Goal: Information Seeking & Learning: Learn about a topic

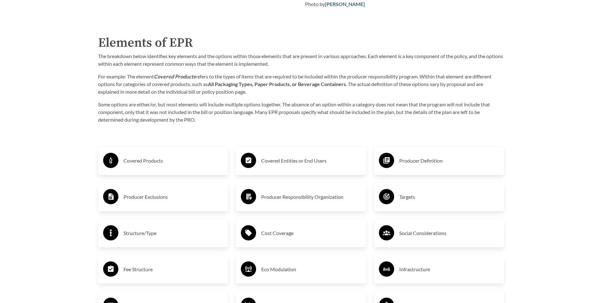
scroll to position [1111, 0]
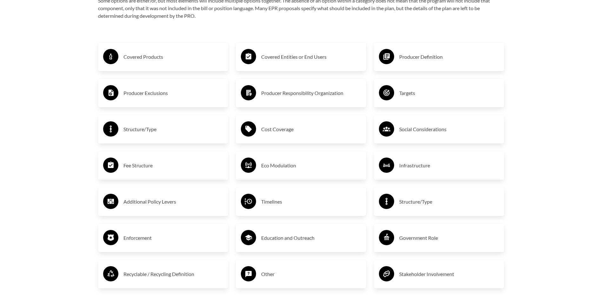
click at [320, 98] on h3 "Producer Responsibility Organization" at bounding box center [311, 93] width 100 height 10
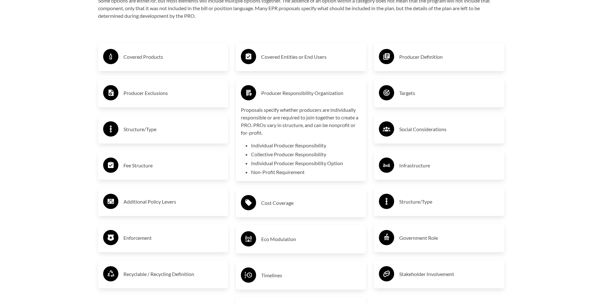
click at [406, 133] on h3 "Social Considerations" at bounding box center [449, 129] width 100 height 10
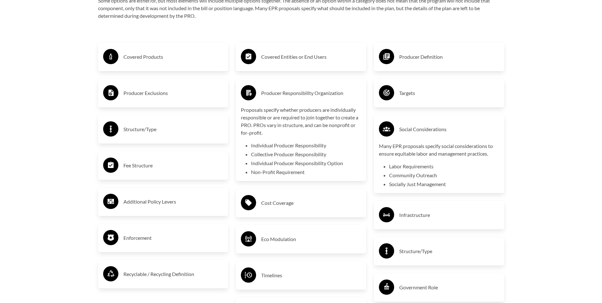
click at [155, 64] on div "Covered Products" at bounding box center [163, 57] width 120 height 18
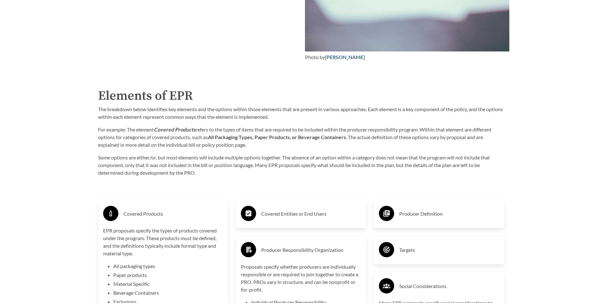
scroll to position [1080, 0]
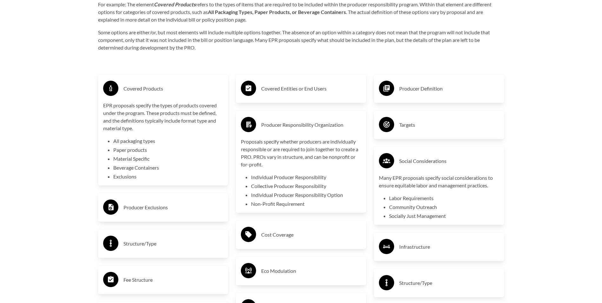
click at [282, 93] on h3 "Covered Entities or End Users" at bounding box center [311, 89] width 100 height 10
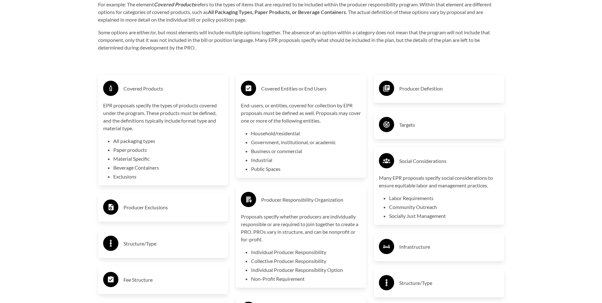
drag, startPoint x: 399, startPoint y: 90, endPoint x: 402, endPoint y: 92, distance: 3.6
click at [399, 90] on h3 "Producer Definition" at bounding box center [449, 89] width 100 height 10
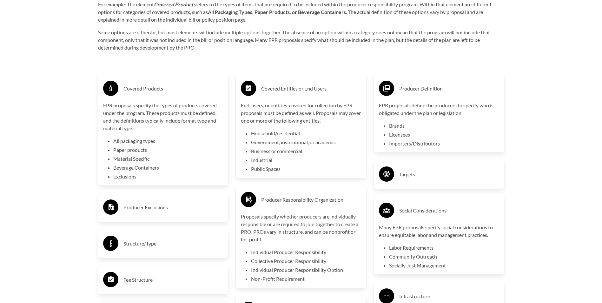
click at [420, 171] on h3 "Targets" at bounding box center [449, 174] width 100 height 10
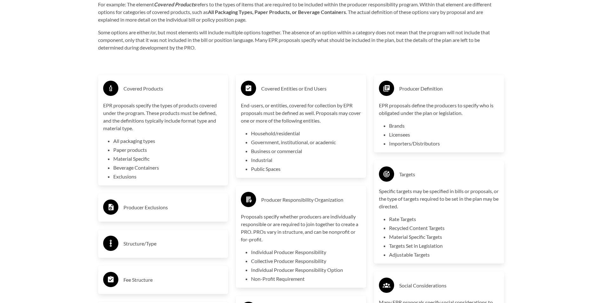
click at [168, 217] on div "Producer Exclusions" at bounding box center [163, 207] width 120 height 18
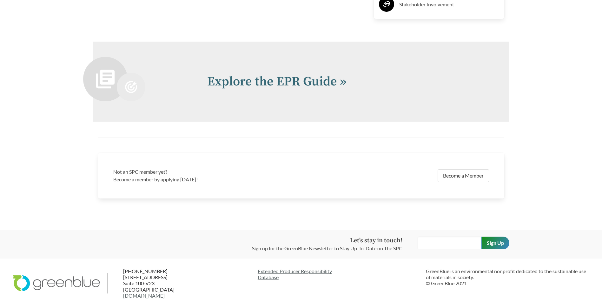
scroll to position [1561, 0]
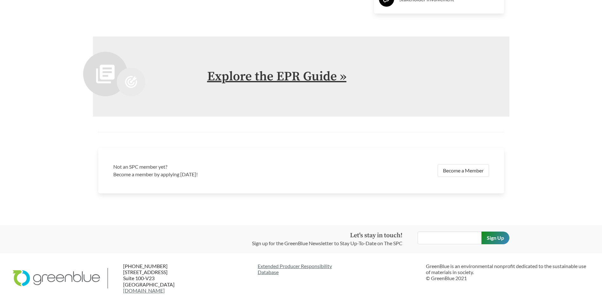
click at [280, 76] on link "Explore the EPR Guide »" at bounding box center [276, 77] width 139 height 16
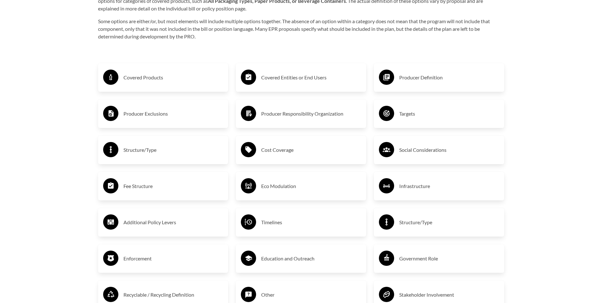
scroll to position [1080, 0]
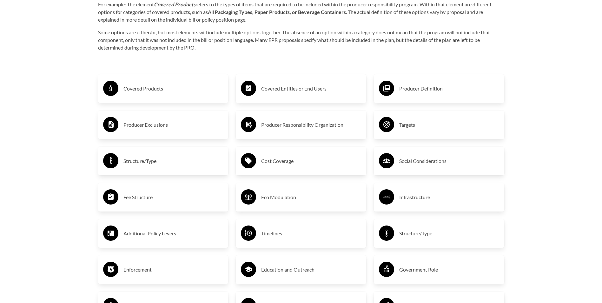
click at [275, 200] on h3 "Eco Modulation" at bounding box center [311, 197] width 100 height 10
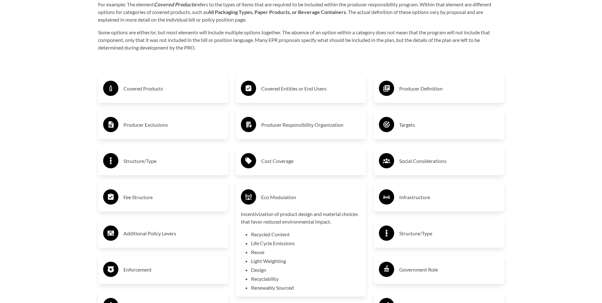
click at [138, 81] on div "Covered Products" at bounding box center [163, 88] width 120 height 18
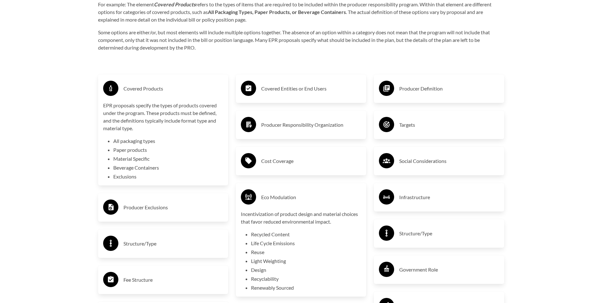
drag, startPoint x: 298, startPoint y: 89, endPoint x: 392, endPoint y: 93, distance: 93.4
click at [299, 91] on h3 "Covered Entities or End Users" at bounding box center [311, 89] width 100 height 10
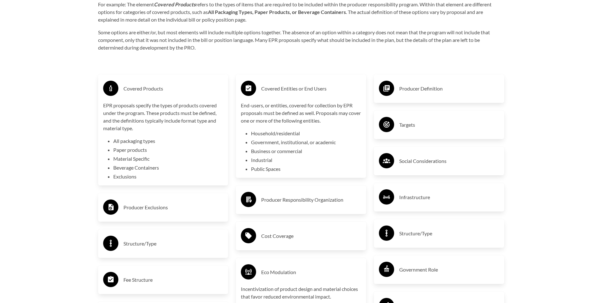
click at [417, 83] on div "Producer Definition" at bounding box center [439, 88] width 120 height 18
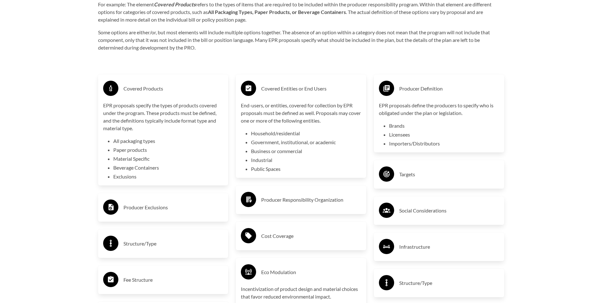
click at [416, 184] on div "Targets" at bounding box center [439, 174] width 120 height 18
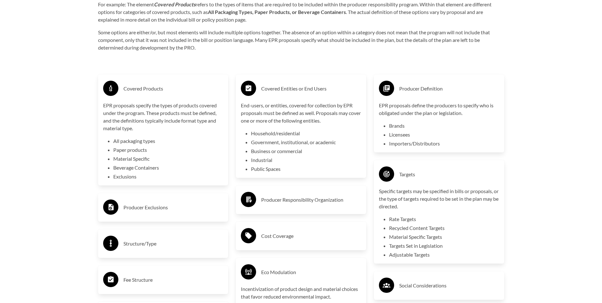
click at [310, 204] on h3 "Producer Responsibility Organization" at bounding box center [311, 200] width 100 height 10
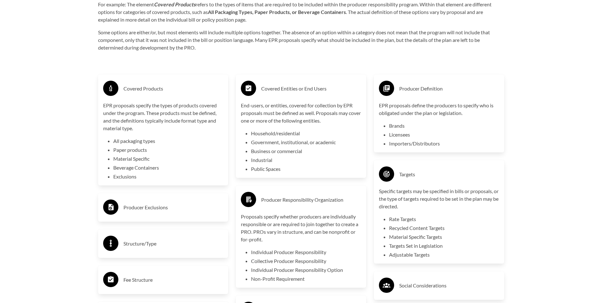
click at [162, 214] on div "Producer Exclusions" at bounding box center [163, 207] width 120 height 18
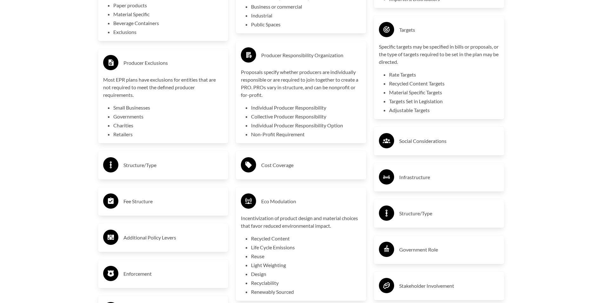
scroll to position [1238, 0]
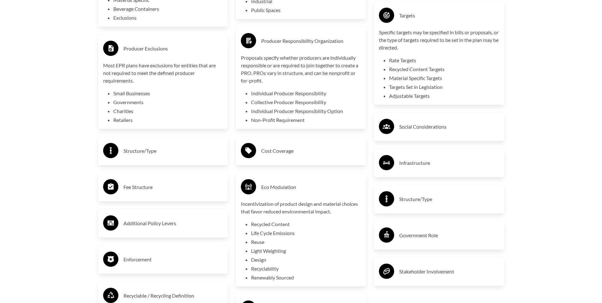
click at [410, 271] on h3 "Stakeholder Involvement" at bounding box center [449, 271] width 100 height 10
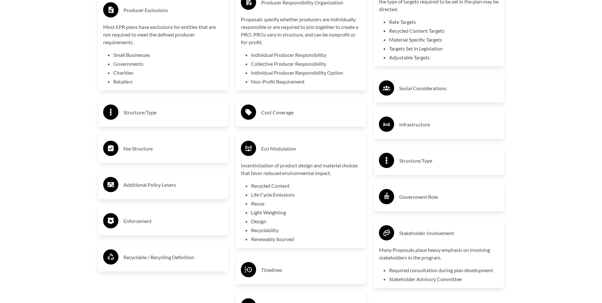
scroll to position [1334, 0]
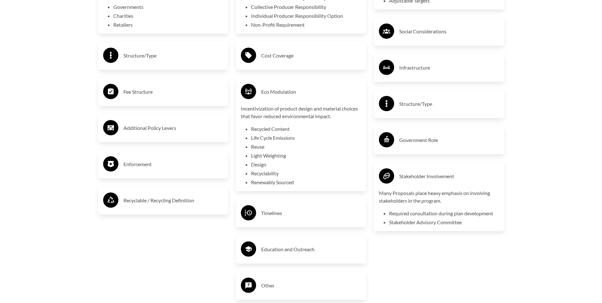
click at [292, 213] on h3 "Timelines" at bounding box center [311, 213] width 100 height 10
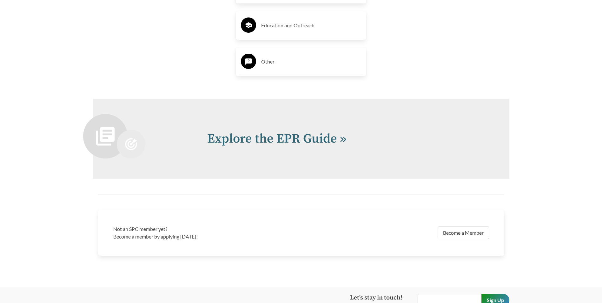
scroll to position [1620, 0]
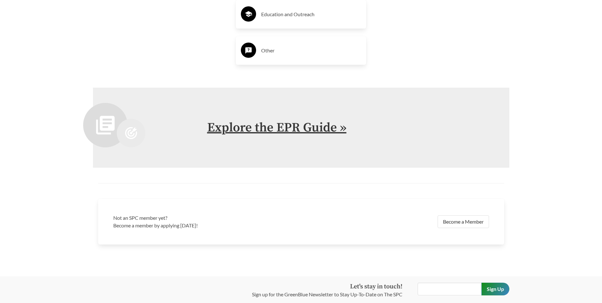
click at [254, 134] on link "Explore the EPR Guide »" at bounding box center [276, 128] width 139 height 16
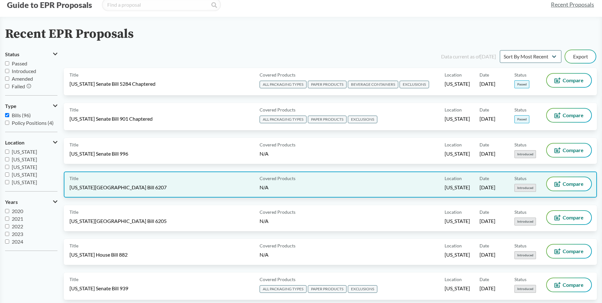
scroll to position [32, 0]
